Goal: Information Seeking & Learning: Learn about a topic

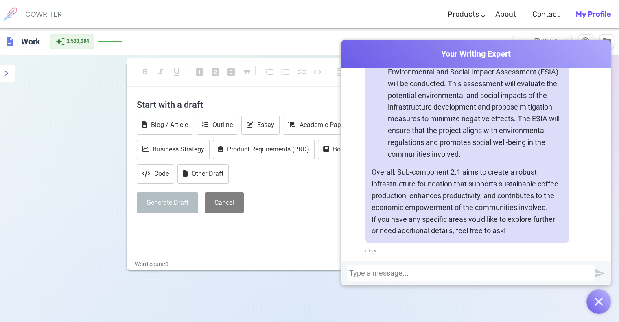
scroll to position [4478, 0]
click at [435, 159] on p "Environmental and Social Impact Assessment: To ensure that the development acti…" at bounding box center [475, 95] width 175 height 129
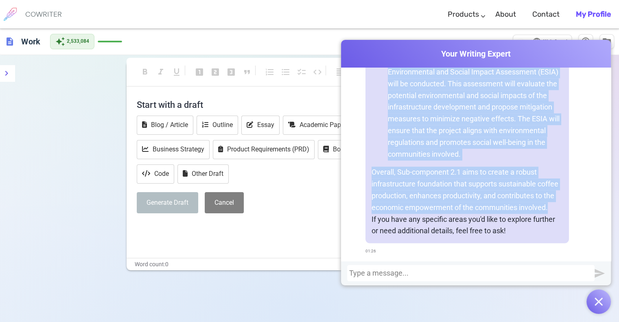
drag, startPoint x: 370, startPoint y: 101, endPoint x: 553, endPoint y: 203, distance: 208.8
copy div "Sub-component 2.1 - Land and Irrigation Infrastructure Development is a critica…"
click at [478, 148] on p "Environmental and Social Impact Assessment: To ensure that the development acti…" at bounding box center [475, 95] width 175 height 129
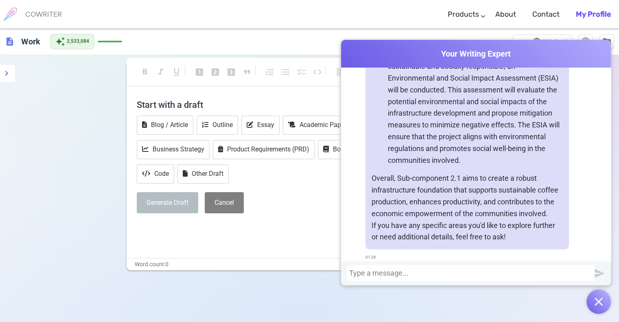
scroll to position [4478, 0]
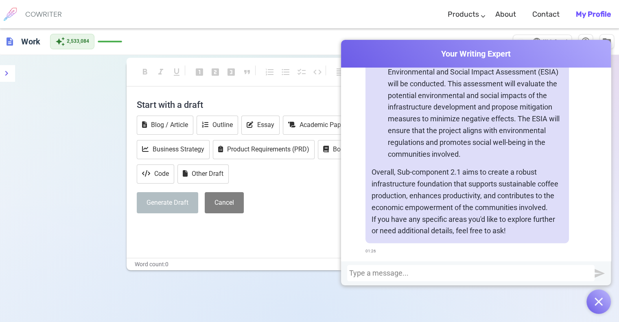
click at [423, 275] on div at bounding box center [470, 273] width 243 height 8
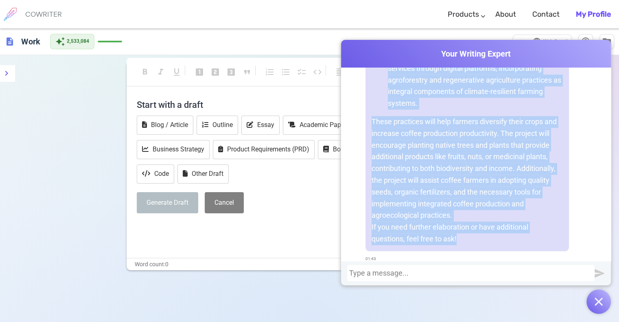
scroll to position [7153, 0]
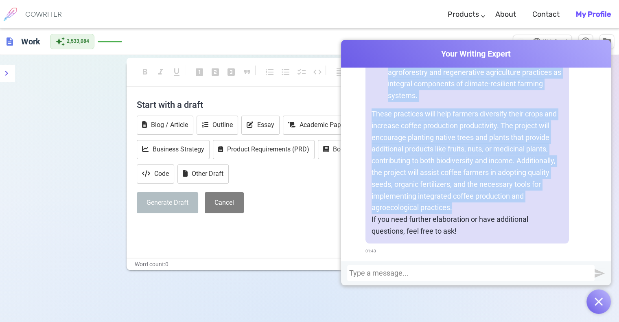
drag, startPoint x: 368, startPoint y: 142, endPoint x: 498, endPoint y: 210, distance: 146.5
copy div "Sub-component 2.2 - Improving Production and Productivity through Climate Smart…"
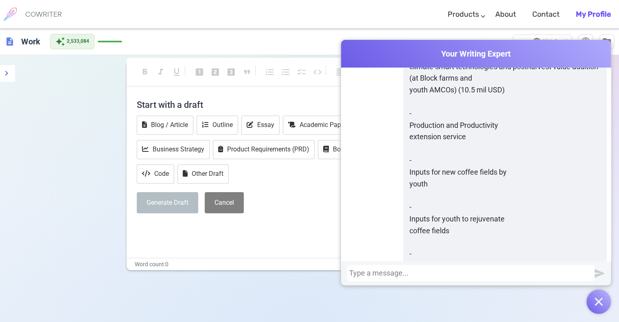
scroll to position [4711, 0]
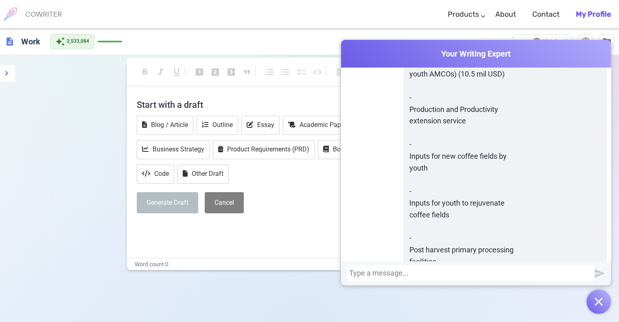
click at [414, 273] on div at bounding box center [470, 273] width 243 height 8
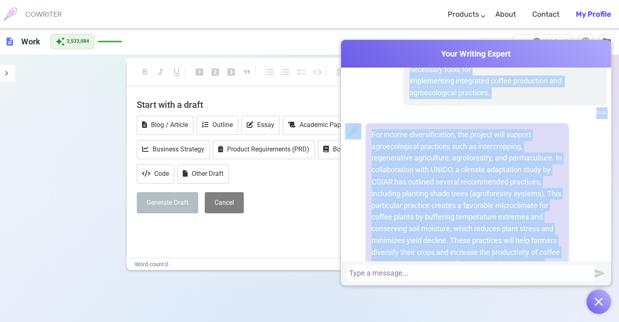
scroll to position [7614, 0]
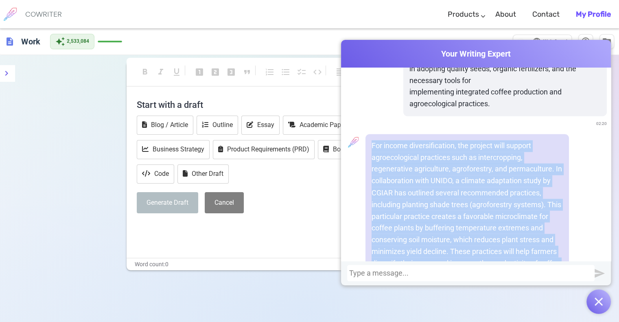
drag, startPoint x: 562, startPoint y: 208, endPoint x: 366, endPoint y: 155, distance: 202.7
click at [366, 155] on div "For income diversification, the project will support agroecological practices s…" at bounding box center [466, 257] width 203 height 247
copy p "For income diversification, the project will support agroecological practices s…"
